Goal: Navigation & Orientation: Find specific page/section

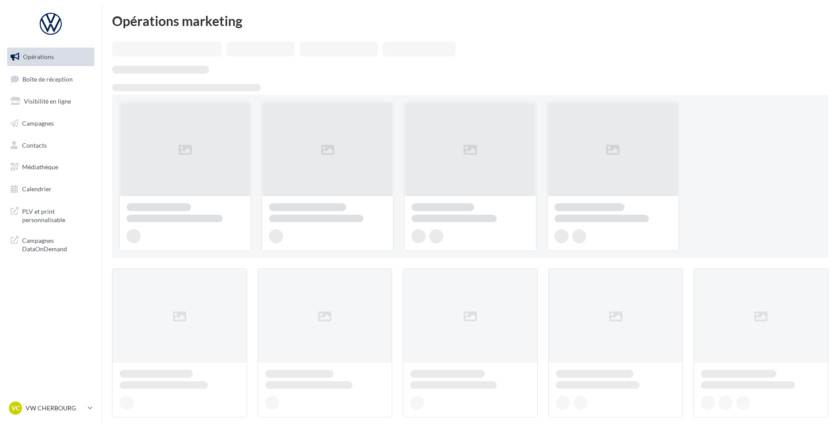
click at [63, 87] on link "Boîte de réception" at bounding box center [50, 79] width 91 height 19
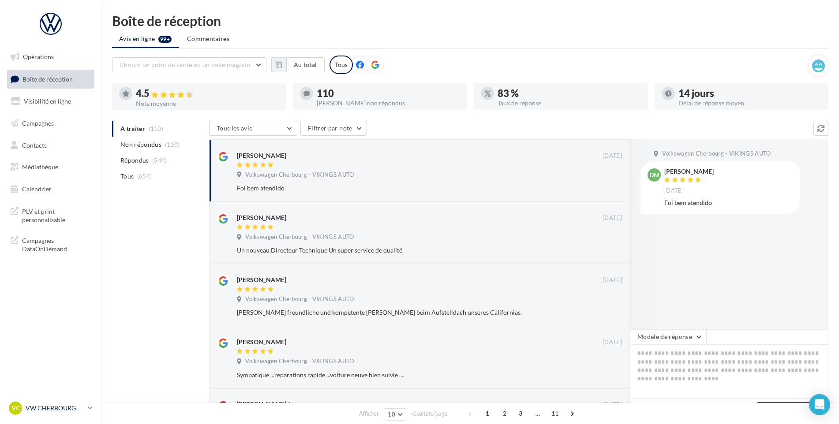
click at [42, 416] on link "VC VW CHERBOURG vw-tour-vau" at bounding box center [50, 408] width 87 height 17
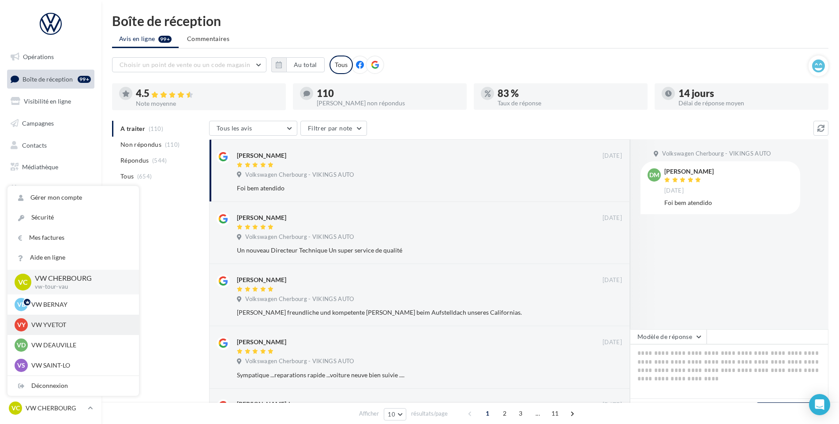
click at [66, 319] on div "VY VW YVETOT vw-yve-vau" at bounding box center [73, 325] width 117 height 13
